Goal: Check status: Check status

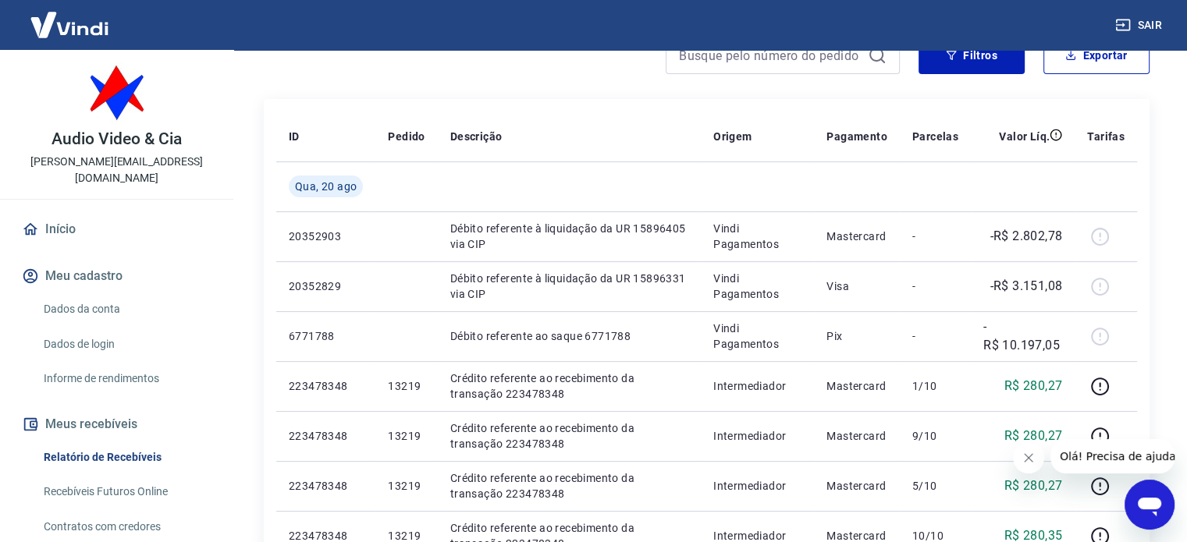
click at [94, 221] on link "Início" at bounding box center [117, 229] width 196 height 34
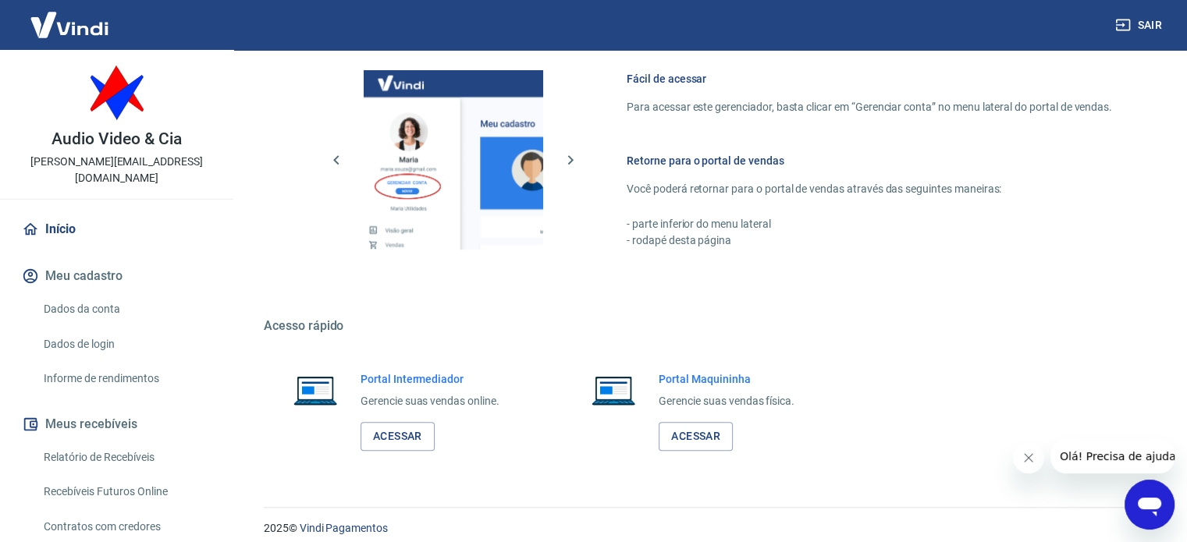
scroll to position [689, 0]
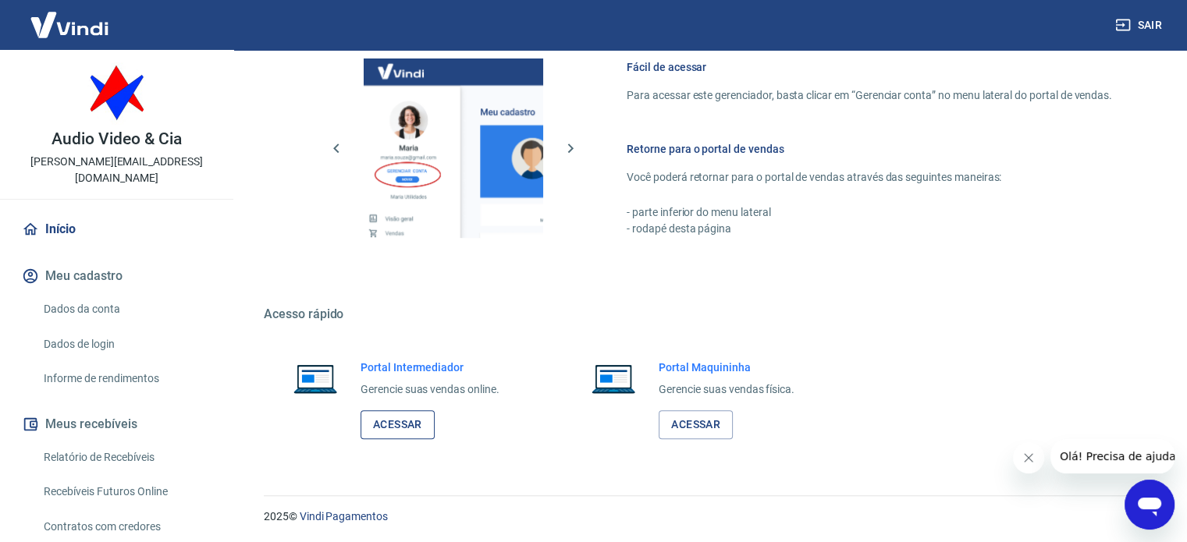
click at [399, 415] on link "Acessar" at bounding box center [397, 424] width 74 height 29
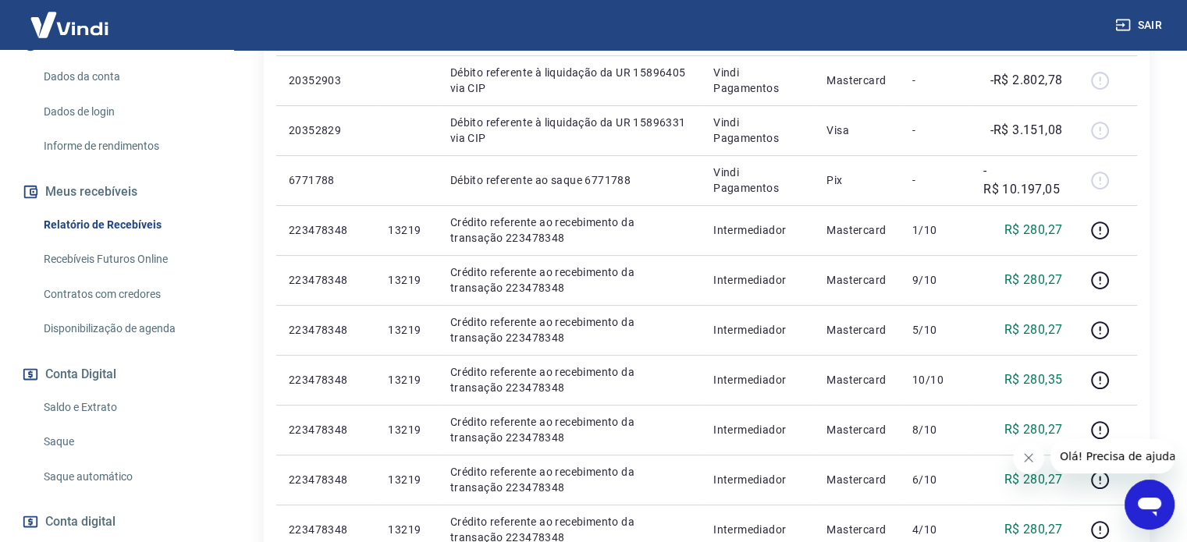
scroll to position [234, 0]
click at [103, 390] on link "Saldo e Extrato" at bounding box center [125, 406] width 177 height 32
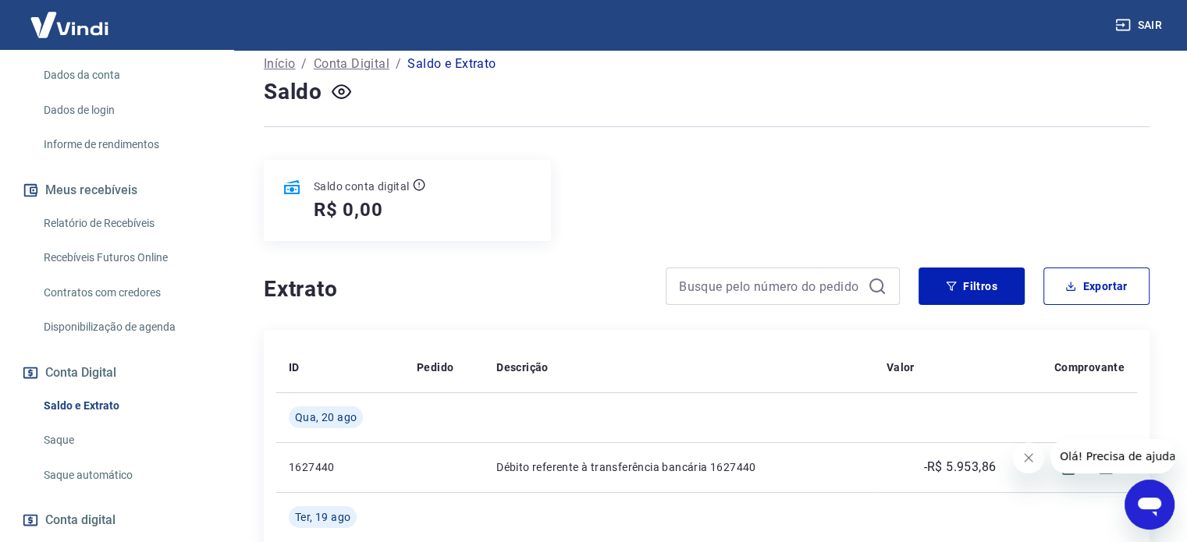
scroll to position [78, 0]
